Goal: Find specific page/section: Find specific page/section

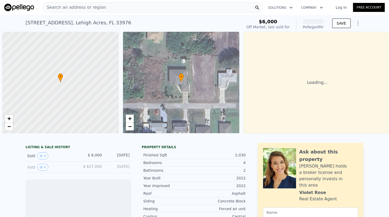
scroll to position [0, 2]
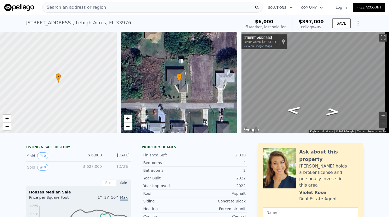
click at [110, 8] on div "Search an address or region" at bounding box center [152, 7] width 221 height 11
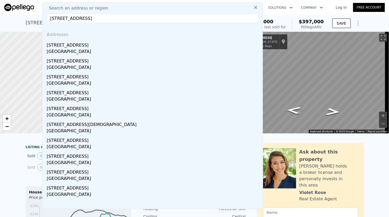
drag, startPoint x: 134, startPoint y: 17, endPoint x: 86, endPoint y: 18, distance: 48.3
click at [86, 18] on input "[STREET_ADDRESS]" at bounding box center [153, 18] width 212 height 10
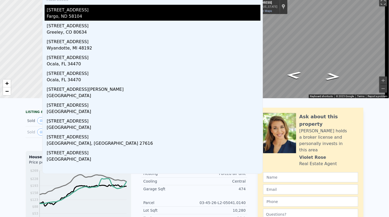
scroll to position [0, 0]
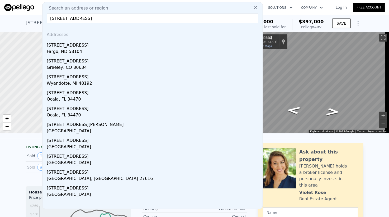
click at [85, 20] on input "[STREET_ADDRESS]" at bounding box center [153, 18] width 212 height 10
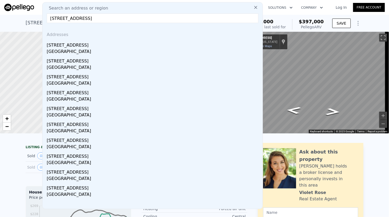
type input "[STREET_ADDRESS]"
click at [31, 5] on img at bounding box center [19, 7] width 30 height 7
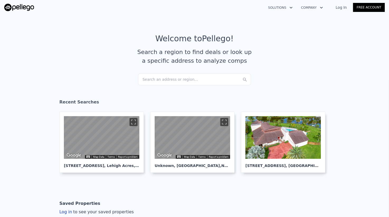
click at [171, 75] on div "Search an address or region..." at bounding box center [194, 79] width 113 height 12
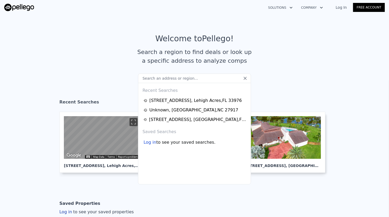
type input "[STREET_ADDRESS][PERSON_NAME]"
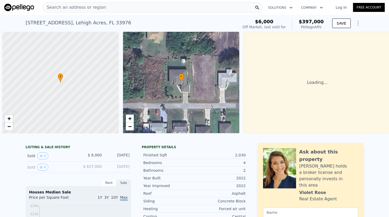
scroll to position [0, 2]
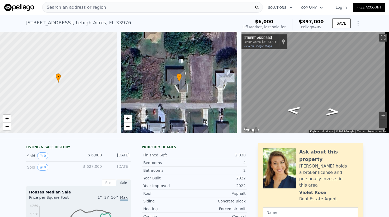
click at [87, 6] on span "Search an address or region" at bounding box center [75, 7] width 64 height 6
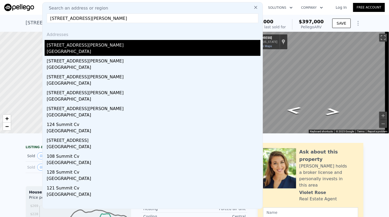
type input "[STREET_ADDRESS][PERSON_NAME]"
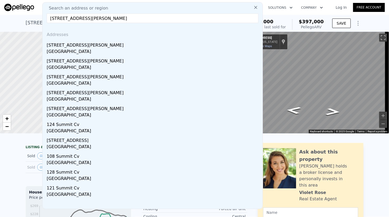
click at [82, 50] on div "[GEOGRAPHIC_DATA]" at bounding box center [154, 51] width 214 height 7
